Goal: Transaction & Acquisition: Book appointment/travel/reservation

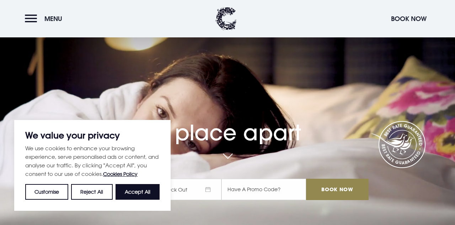
scroll to position [101, 0]
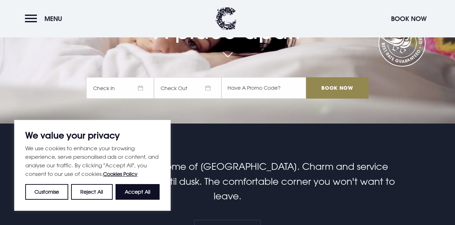
click at [151, 189] on button "Accept All" at bounding box center [138, 192] width 44 height 16
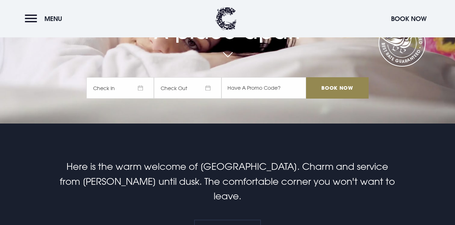
checkbox input "true"
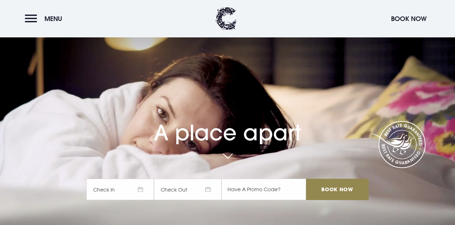
scroll to position [29, 0]
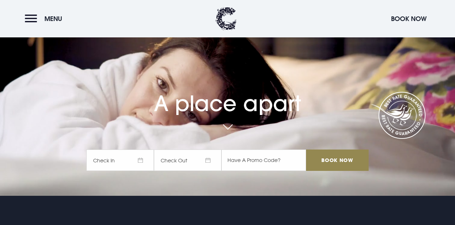
click at [142, 171] on span "Check In" at bounding box center [120, 159] width 68 height 21
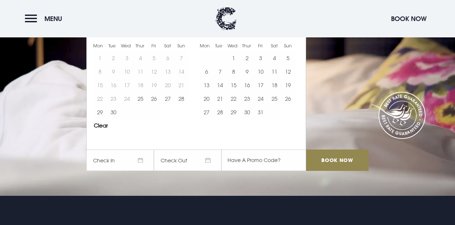
click at [276, 65] on button "4" at bounding box center [275, 58] width 14 height 14
click at [290, 65] on button "5" at bounding box center [288, 58] width 14 height 14
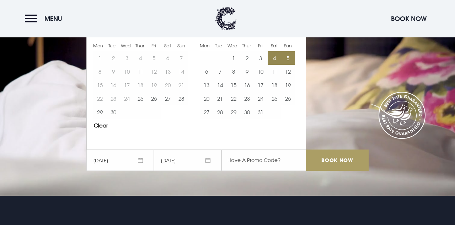
click at [341, 171] on input "Book Now" at bounding box center [337, 159] width 63 height 21
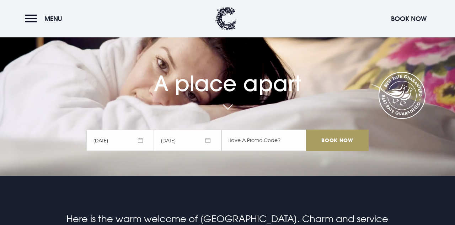
scroll to position [63, 0]
